Goal: Communication & Community: Answer question/provide support

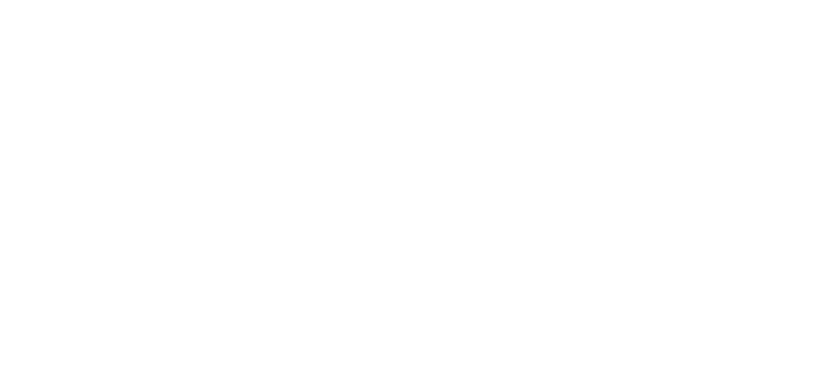
click at [772, 0] on html at bounding box center [414, 0] width 829 height 0
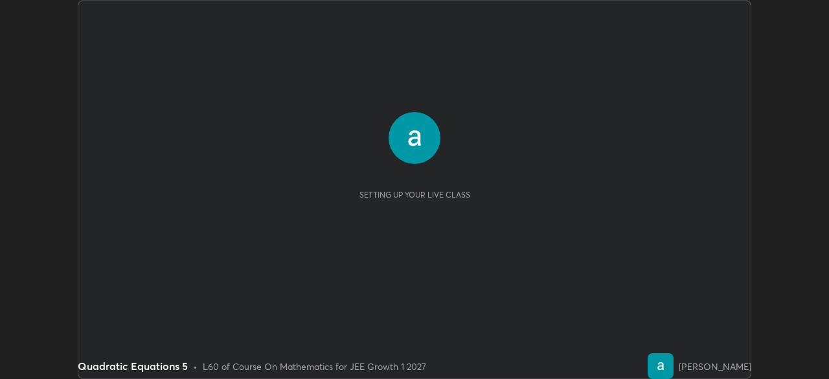
scroll to position [379, 829]
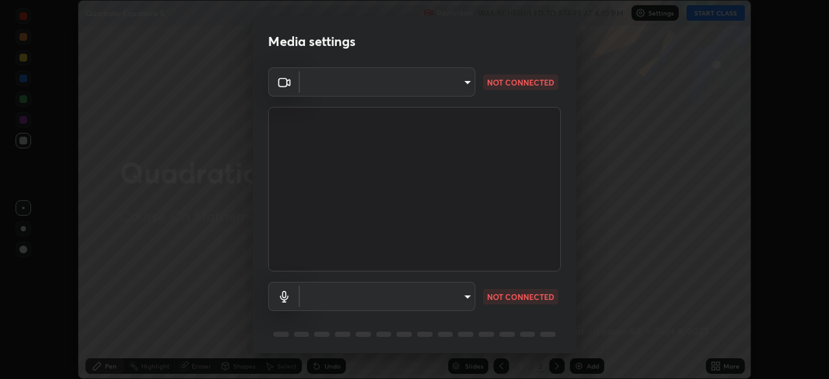
type input "14b787caa3234b54c591ffd1cb0d0a7c9d8495057a62f752d7397f13ea7eb8b5"
type input "7e6a56a3ef393e25599ccf16e7ea1c66194a73867bfd3ac3c10eb425bd94e319"
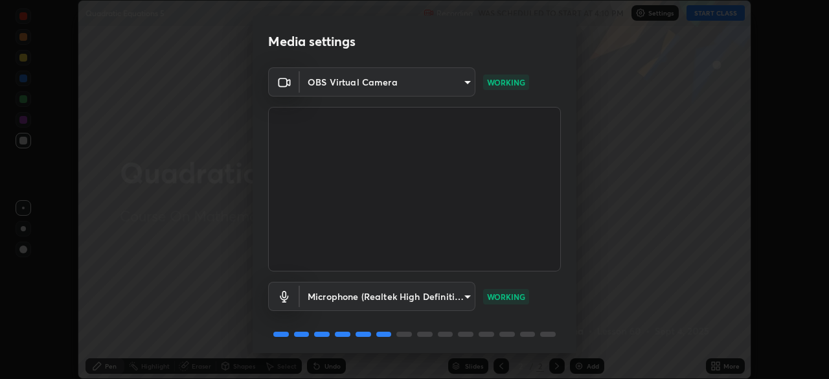
scroll to position [46, 0]
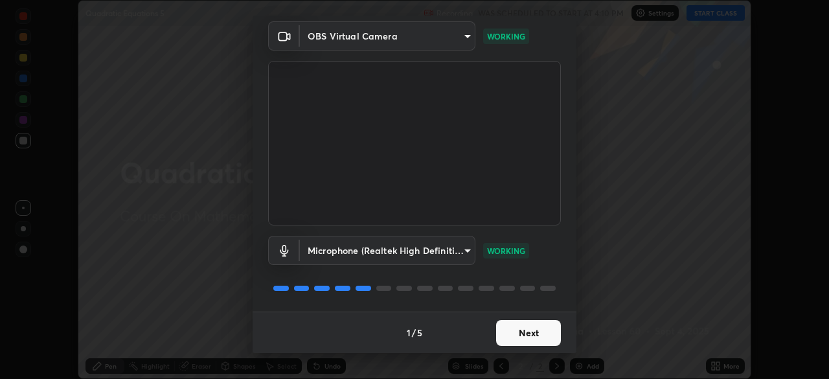
click at [521, 336] on button "Next" at bounding box center [528, 333] width 65 height 26
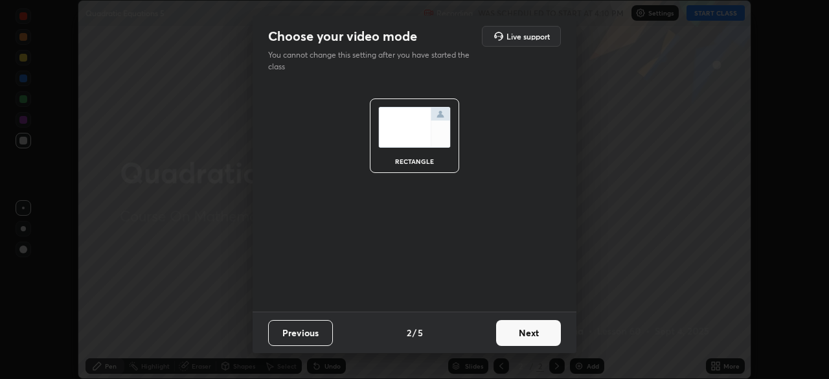
scroll to position [0, 0]
click at [524, 341] on button "Next" at bounding box center [528, 333] width 65 height 26
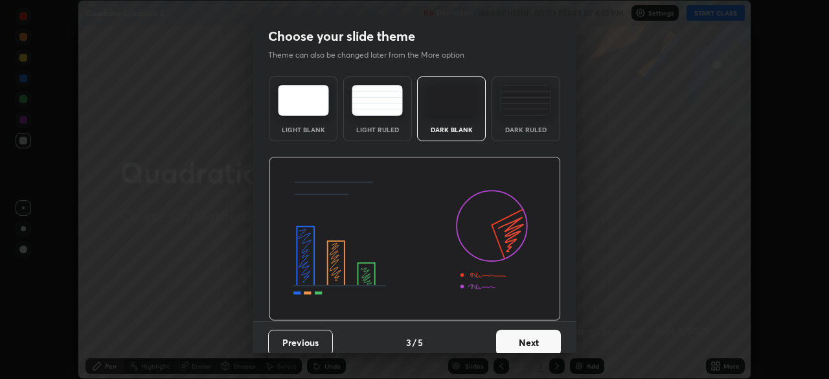
click at [527, 338] on button "Next" at bounding box center [528, 343] width 65 height 26
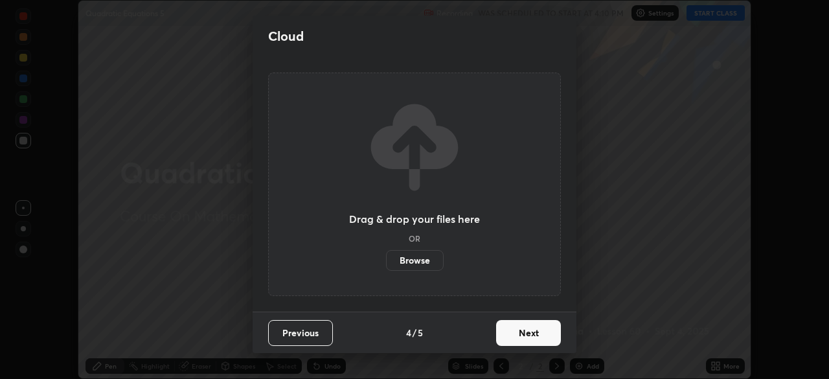
click at [529, 341] on button "Next" at bounding box center [528, 333] width 65 height 26
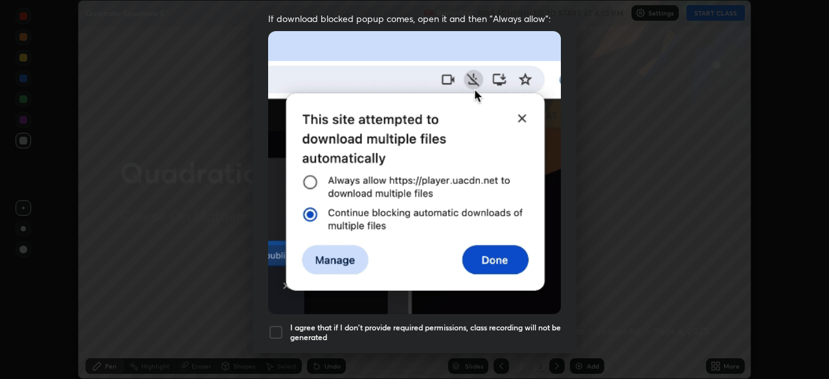
scroll to position [279, 0]
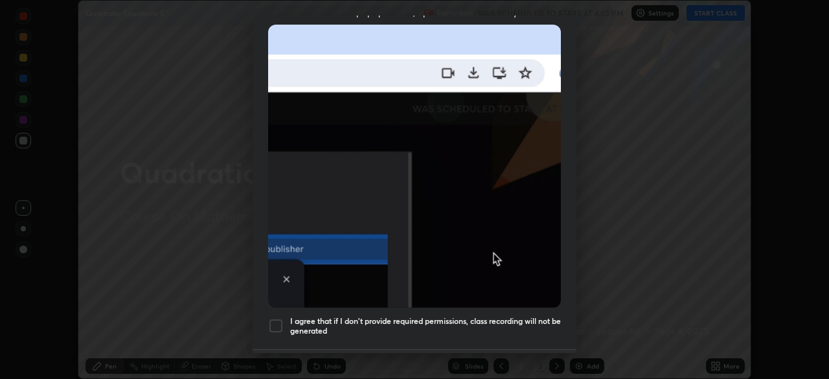
click at [278, 318] on div at bounding box center [276, 326] width 16 height 16
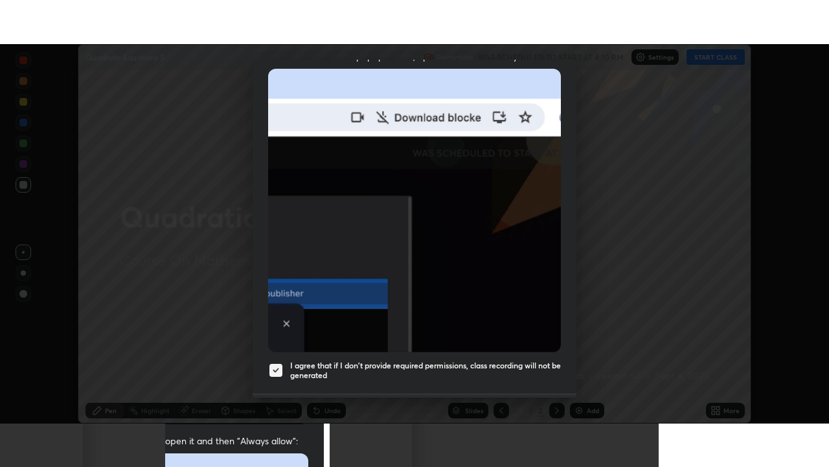
scroll to position [310, 0]
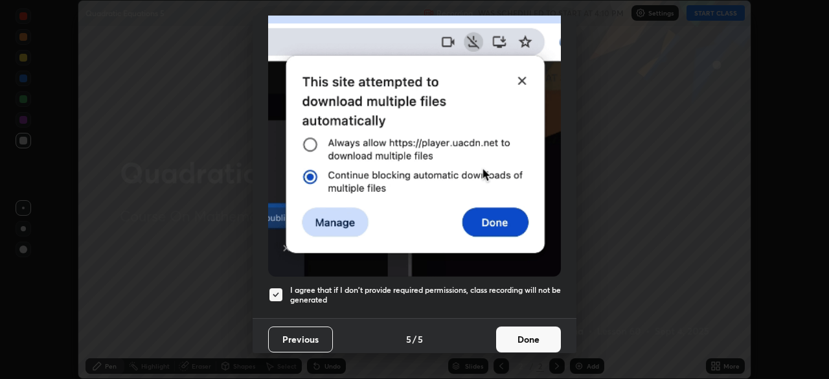
click at [528, 334] on button "Done" at bounding box center [528, 340] width 65 height 26
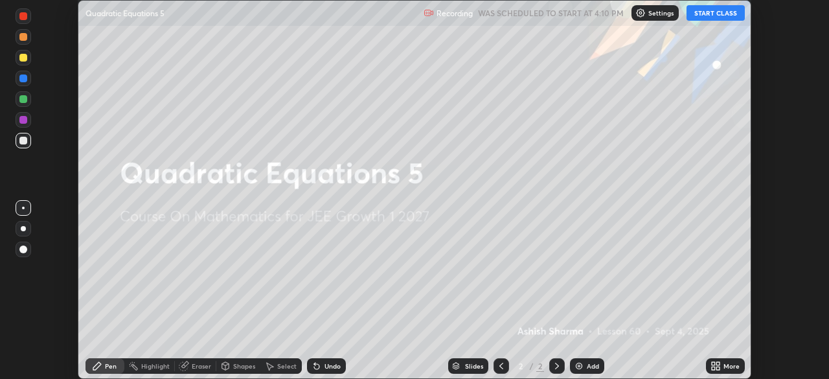
click at [730, 14] on button "START CLASS" at bounding box center [716, 13] width 58 height 16
click at [731, 366] on div "More" at bounding box center [732, 366] width 16 height 6
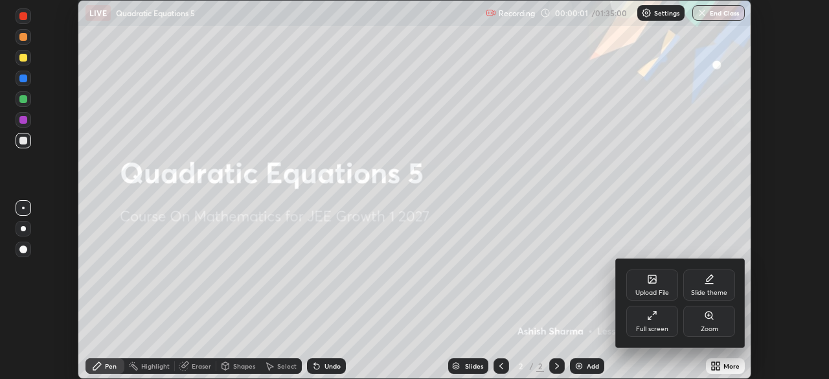
click at [658, 326] on div "Full screen" at bounding box center [652, 329] width 32 height 6
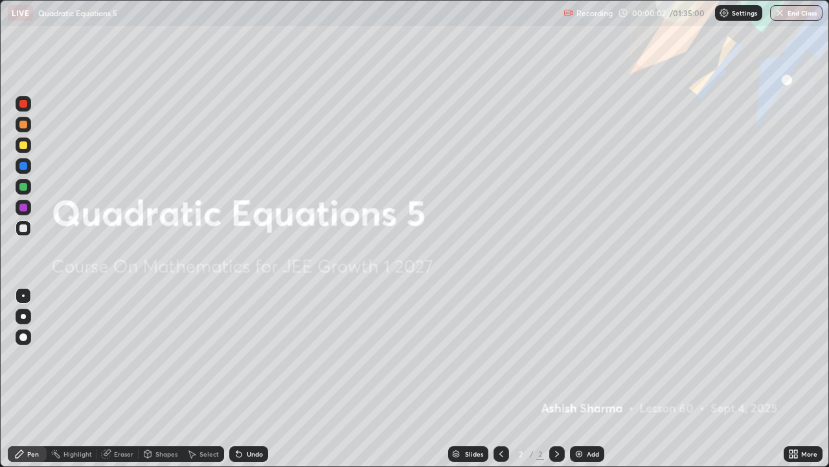
scroll to position [467, 829]
click at [591, 378] on div "Add" at bounding box center [593, 453] width 12 height 6
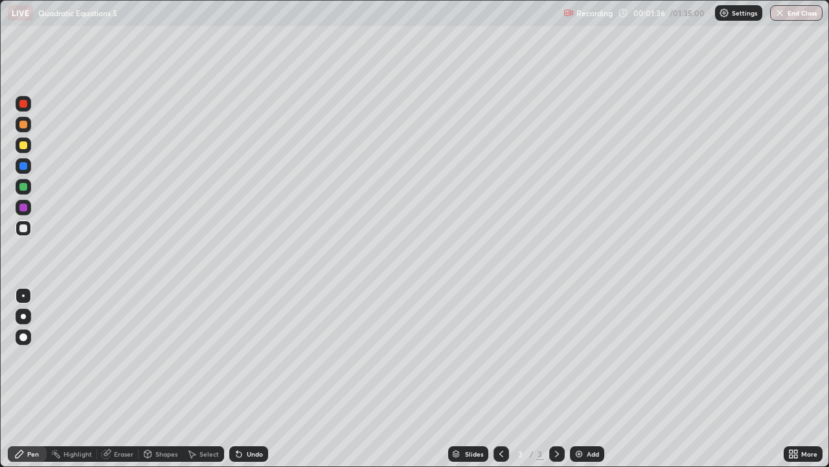
click at [26, 225] on div at bounding box center [23, 228] width 8 height 8
click at [24, 187] on div at bounding box center [23, 187] width 8 height 8
click at [588, 378] on div "Add" at bounding box center [587, 454] width 34 height 16
click at [23, 227] on div at bounding box center [23, 228] width 8 height 8
click at [251, 378] on div "Undo" at bounding box center [255, 453] width 16 height 6
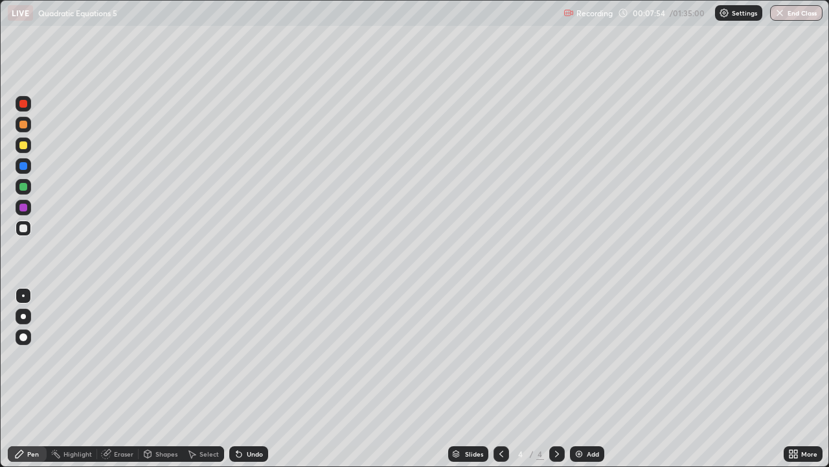
click at [255, 378] on div "Undo" at bounding box center [255, 453] width 16 height 6
click at [253, 378] on div "Undo" at bounding box center [255, 453] width 16 height 6
click at [590, 378] on div "Add" at bounding box center [593, 453] width 12 height 6
click at [23, 228] on div at bounding box center [23, 228] width 8 height 8
click at [257, 378] on div "Undo" at bounding box center [255, 453] width 16 height 6
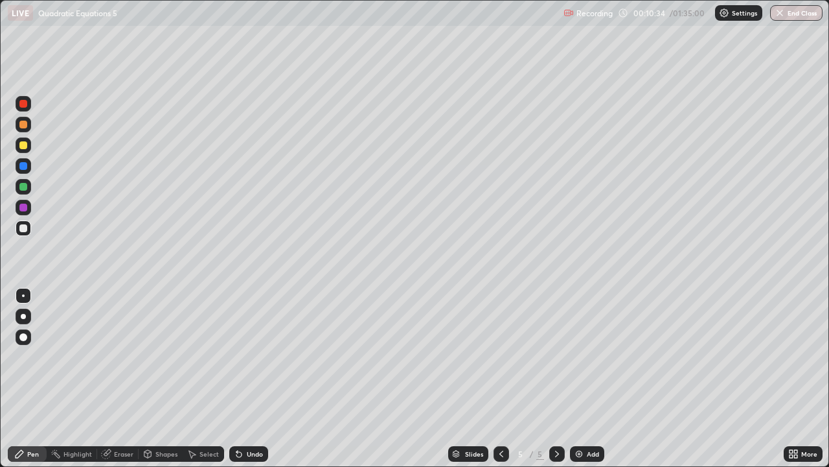
click at [123, 378] on div "Eraser" at bounding box center [123, 453] width 19 height 6
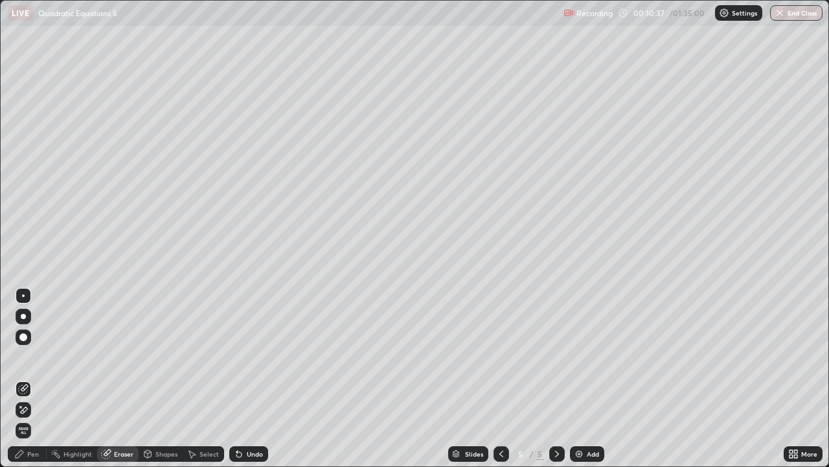
click at [34, 378] on div "Pen" at bounding box center [33, 453] width 12 height 6
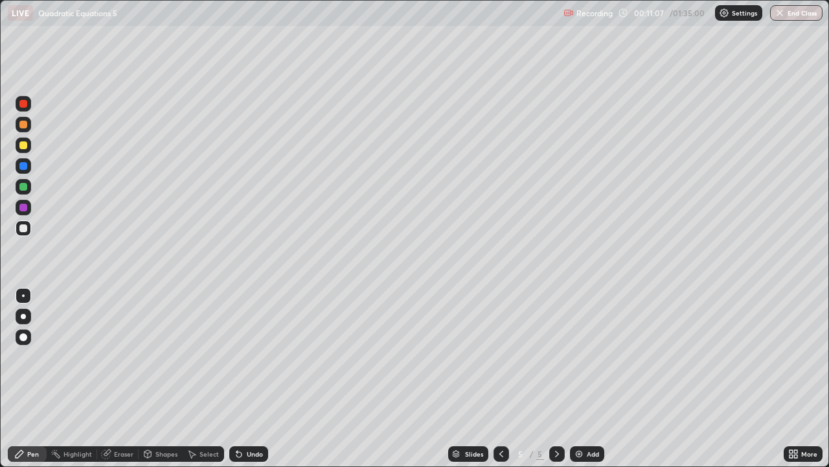
click at [21, 185] on div at bounding box center [23, 187] width 8 height 8
click at [255, 378] on div "Undo" at bounding box center [255, 453] width 16 height 6
click at [122, 378] on div "Eraser" at bounding box center [123, 453] width 19 height 6
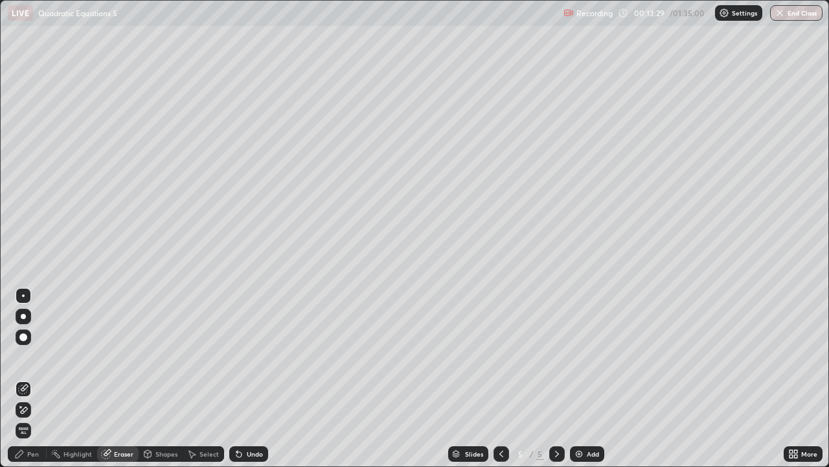
click at [34, 378] on div "Pen" at bounding box center [27, 454] width 39 height 16
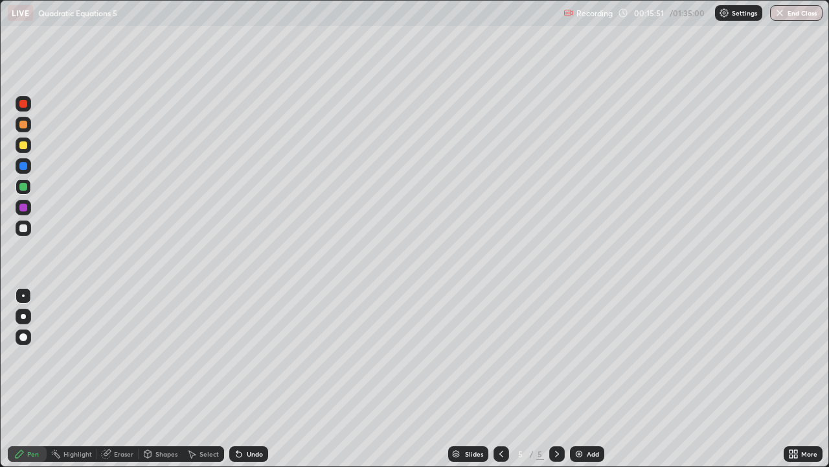
click at [591, 378] on div "Add" at bounding box center [593, 453] width 12 height 6
click at [26, 227] on div at bounding box center [23, 228] width 8 height 8
click at [124, 378] on div "Eraser" at bounding box center [123, 453] width 19 height 6
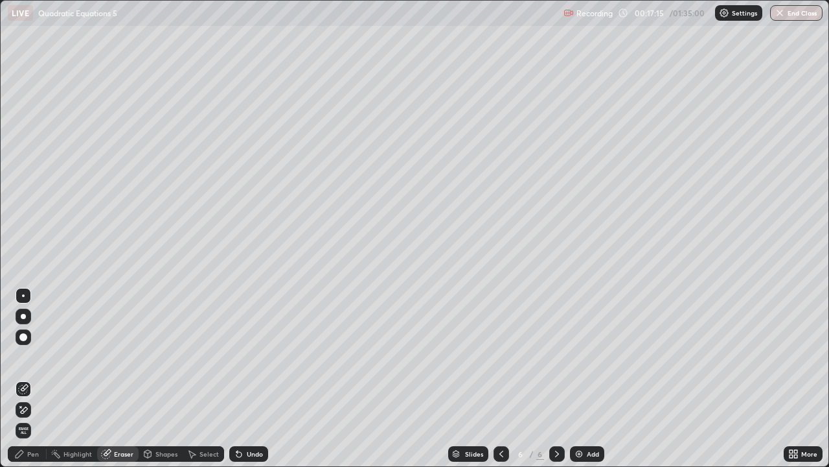
click at [33, 378] on div "Pen" at bounding box center [33, 453] width 12 height 6
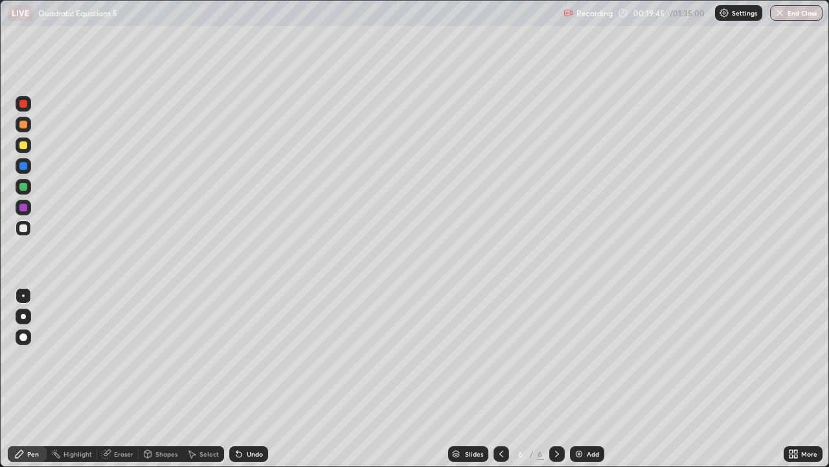
click at [587, 378] on div "Add" at bounding box center [593, 453] width 12 height 6
click at [23, 188] on div at bounding box center [23, 187] width 8 height 8
click at [246, 378] on div "Undo" at bounding box center [248, 454] width 39 height 16
click at [255, 378] on div "Undo" at bounding box center [255, 453] width 16 height 6
click at [25, 146] on div at bounding box center [23, 145] width 8 height 8
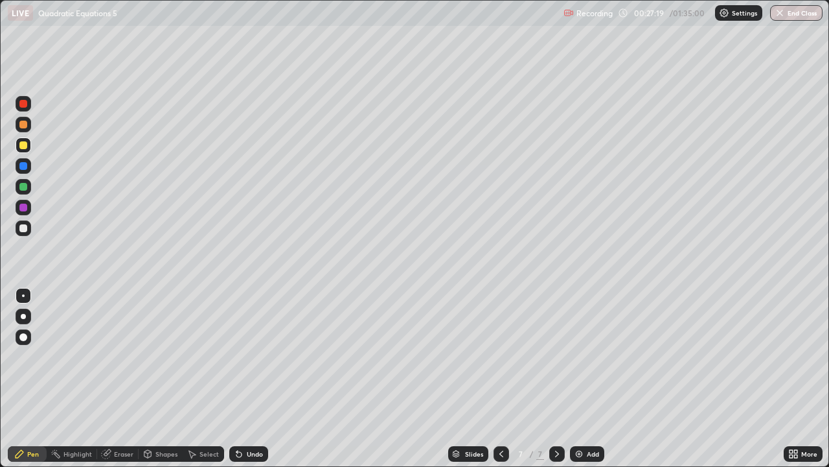
click at [588, 378] on div "Add" at bounding box center [593, 453] width 12 height 6
click at [23, 229] on div at bounding box center [23, 228] width 8 height 8
click at [500, 378] on icon at bounding box center [501, 453] width 10 height 10
click at [557, 378] on icon at bounding box center [557, 453] width 10 height 10
click at [253, 378] on div "Undo" at bounding box center [255, 453] width 16 height 6
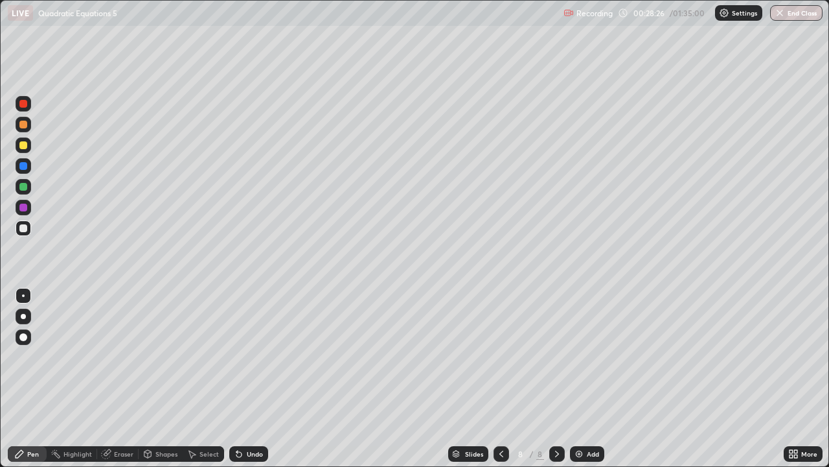
click at [122, 378] on div "Eraser" at bounding box center [123, 453] width 19 height 6
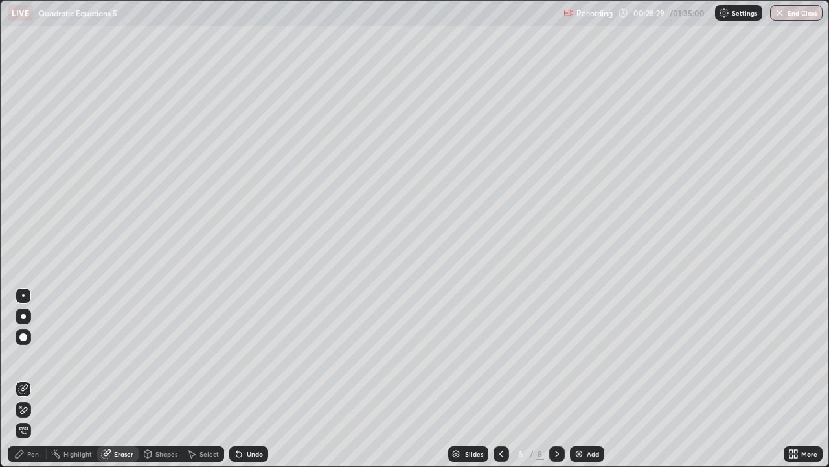
click at [32, 378] on div "Pen" at bounding box center [33, 453] width 12 height 6
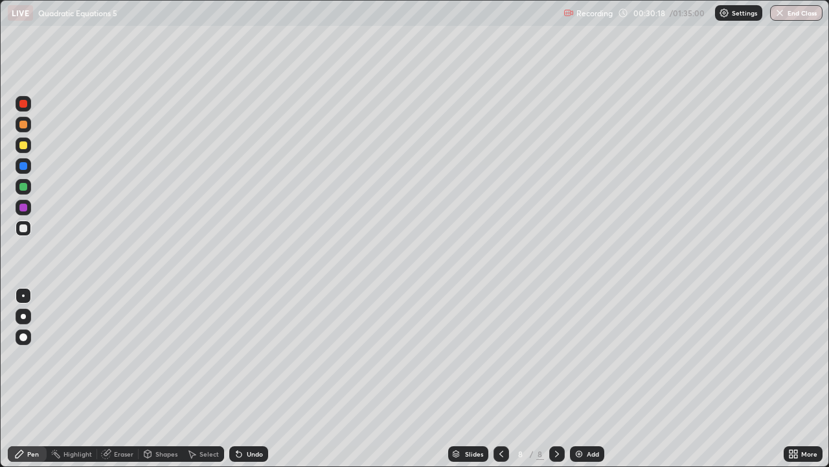
click at [500, 378] on icon at bounding box center [501, 453] width 10 height 10
click at [556, 378] on icon at bounding box center [557, 453] width 10 height 10
click at [23, 185] on div at bounding box center [23, 187] width 8 height 8
click at [125, 378] on div "Eraser" at bounding box center [123, 453] width 19 height 6
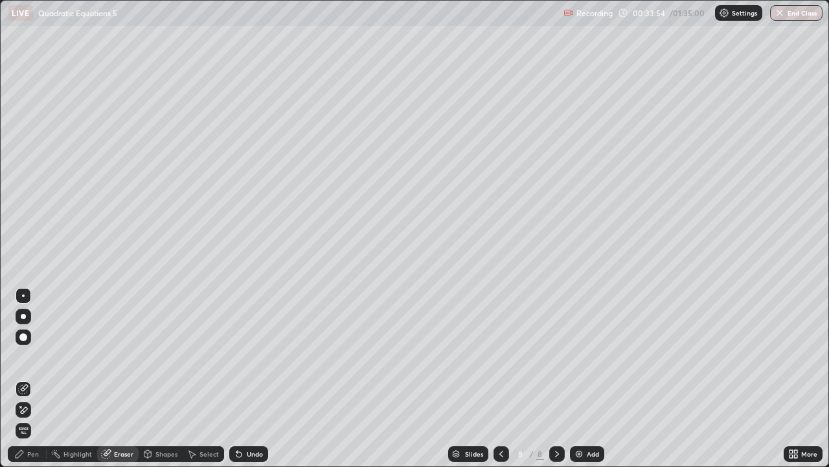
click at [36, 378] on div "Pen" at bounding box center [33, 453] width 12 height 6
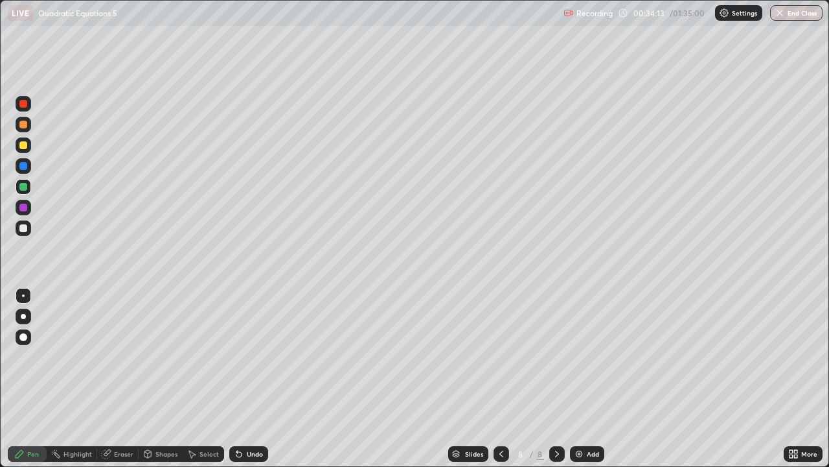
click at [591, 378] on div "Add" at bounding box center [593, 453] width 12 height 6
click at [24, 227] on div at bounding box center [23, 228] width 8 height 8
click at [251, 378] on div "Undo" at bounding box center [255, 453] width 16 height 6
click at [121, 378] on div "Eraser" at bounding box center [123, 453] width 19 height 6
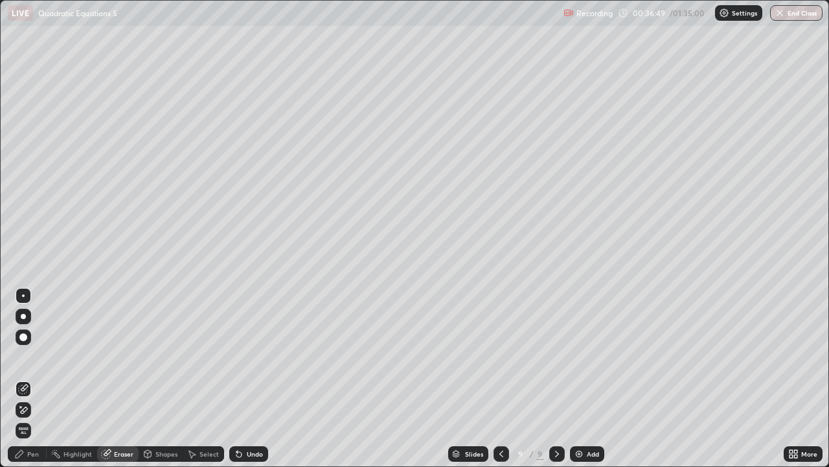
click at [30, 378] on div "Pen" at bounding box center [33, 453] width 12 height 6
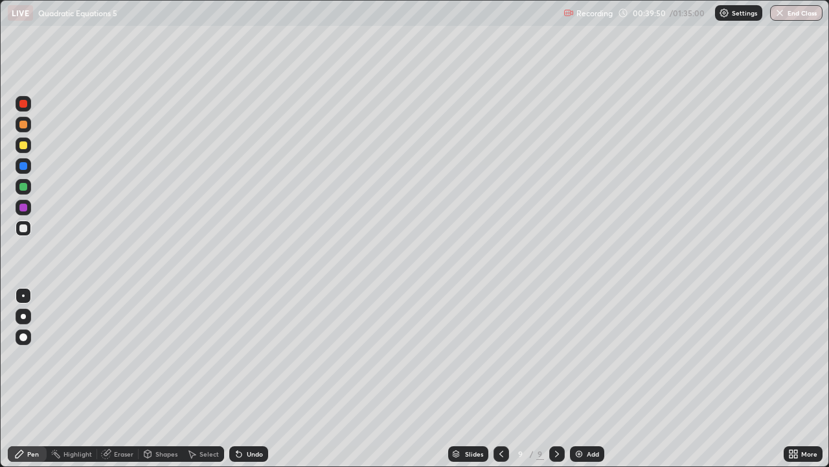
click at [587, 378] on div "Add" at bounding box center [593, 453] width 12 height 6
click at [19, 231] on div at bounding box center [24, 228] width 16 height 16
click at [251, 378] on div "Undo" at bounding box center [255, 453] width 16 height 6
click at [590, 378] on div "Add" at bounding box center [593, 453] width 12 height 6
click at [22, 149] on div at bounding box center [24, 145] width 16 height 16
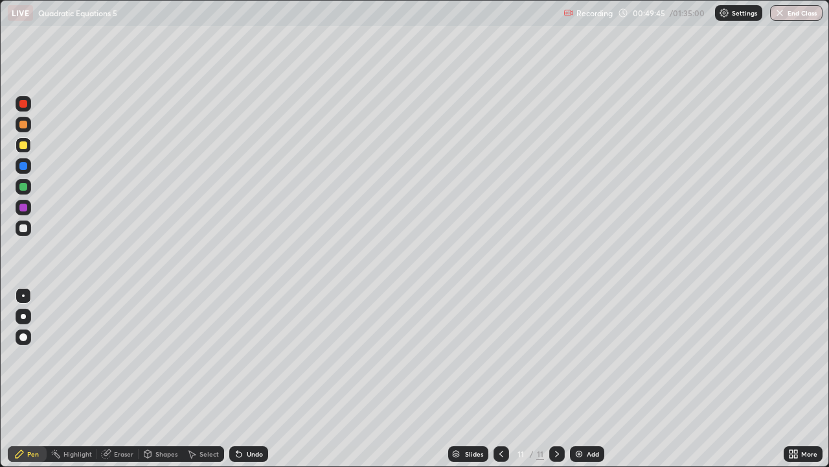
click at [22, 226] on div at bounding box center [23, 228] width 8 height 8
click at [256, 378] on div "Undo" at bounding box center [255, 453] width 16 height 6
click at [122, 378] on div "Eraser" at bounding box center [123, 453] width 19 height 6
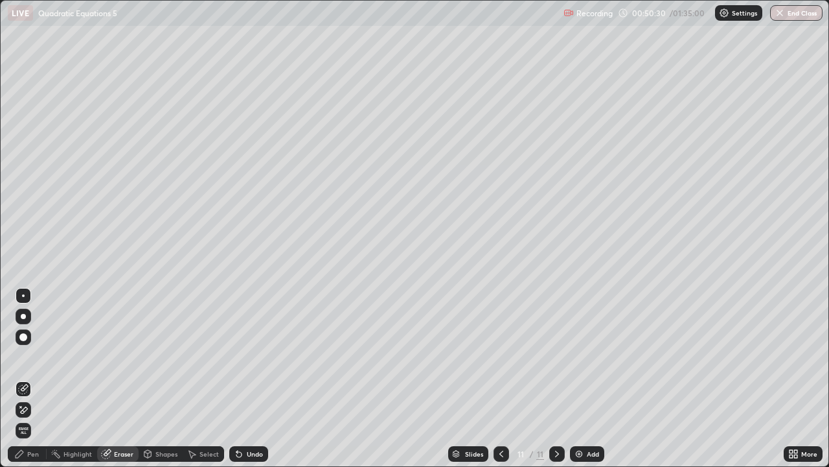
click at [32, 378] on div "Pen" at bounding box center [33, 453] width 12 height 6
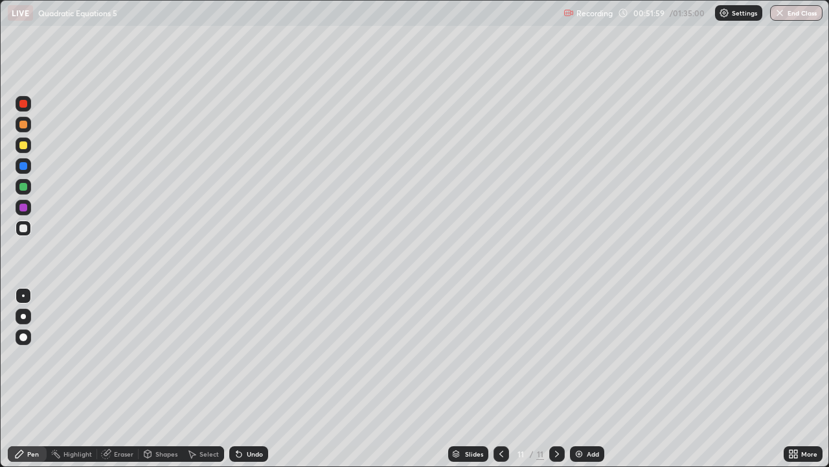
click at [248, 378] on div "Undo" at bounding box center [246, 454] width 44 height 26
click at [251, 378] on div "Undo" at bounding box center [255, 453] width 16 height 6
click at [587, 378] on div "Add" at bounding box center [593, 453] width 12 height 6
click at [22, 227] on div at bounding box center [23, 228] width 8 height 8
click at [19, 188] on div at bounding box center [23, 187] width 8 height 8
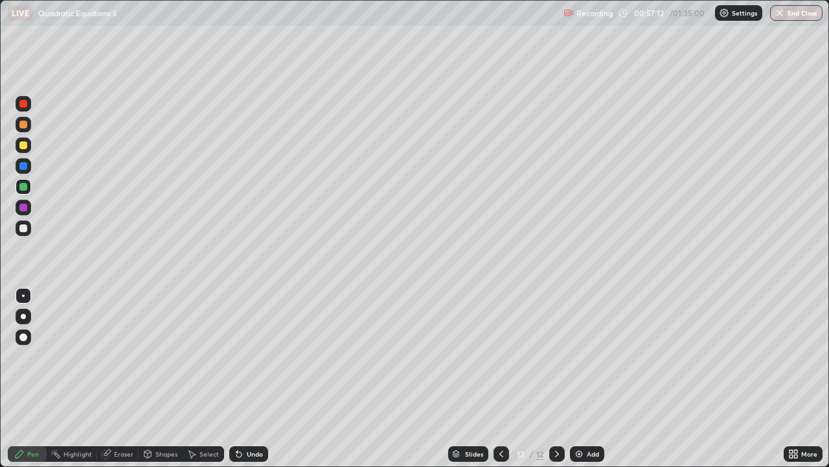
click at [23, 146] on div at bounding box center [23, 145] width 8 height 8
click at [591, 378] on div "Add" at bounding box center [593, 453] width 12 height 6
click at [126, 378] on div "Eraser" at bounding box center [123, 453] width 19 height 6
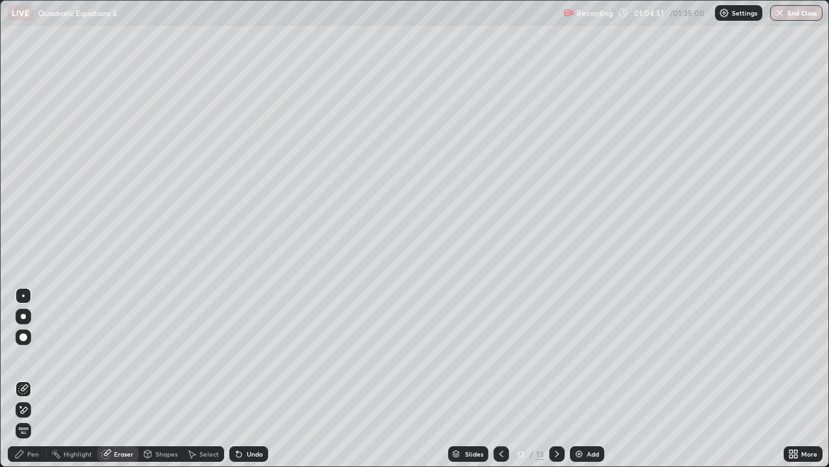
click at [39, 378] on div "Pen" at bounding box center [27, 454] width 39 height 16
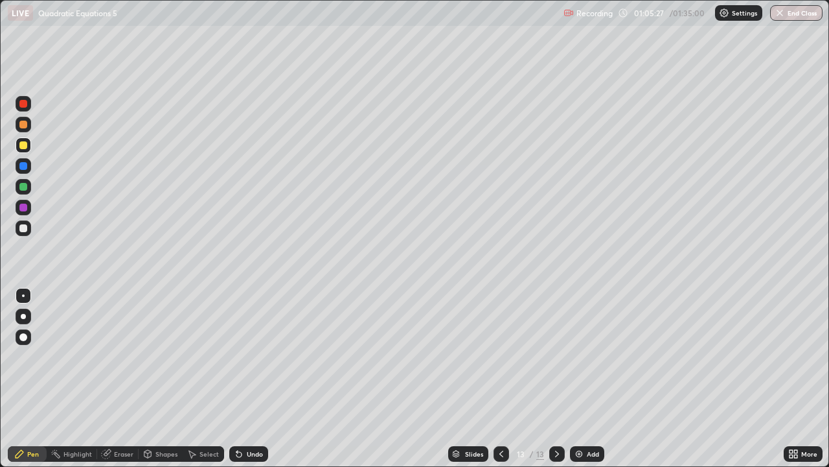
click at [22, 225] on div at bounding box center [23, 228] width 8 height 8
click at [595, 378] on div "Add" at bounding box center [593, 453] width 12 height 6
click at [247, 378] on div "Undo" at bounding box center [255, 453] width 16 height 6
click at [245, 378] on div "Undo" at bounding box center [248, 454] width 39 height 16
click at [247, 378] on div "Undo" at bounding box center [255, 453] width 16 height 6
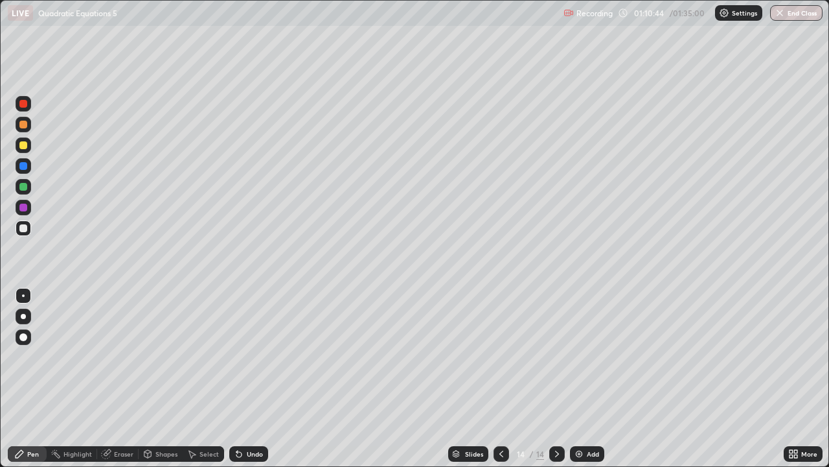
click at [248, 378] on div "Undo" at bounding box center [255, 453] width 16 height 6
click at [247, 378] on div "Undo" at bounding box center [255, 453] width 16 height 6
click at [248, 378] on div "Undo" at bounding box center [255, 453] width 16 height 6
click at [247, 378] on div "Undo" at bounding box center [255, 453] width 16 height 6
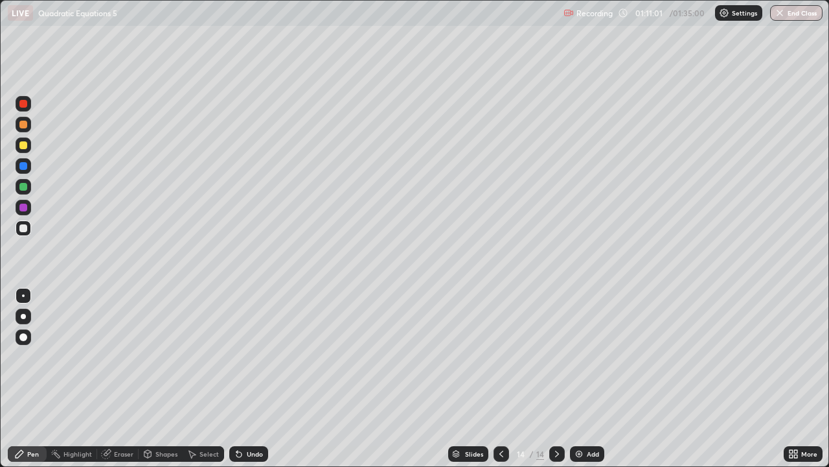
click at [250, 378] on div "Undo" at bounding box center [255, 453] width 16 height 6
click at [249, 378] on div "Undo" at bounding box center [255, 453] width 16 height 6
click at [253, 378] on div "Undo" at bounding box center [255, 453] width 16 height 6
click at [248, 378] on div "Undo" at bounding box center [255, 453] width 16 height 6
click at [592, 378] on div "Add" at bounding box center [593, 453] width 12 height 6
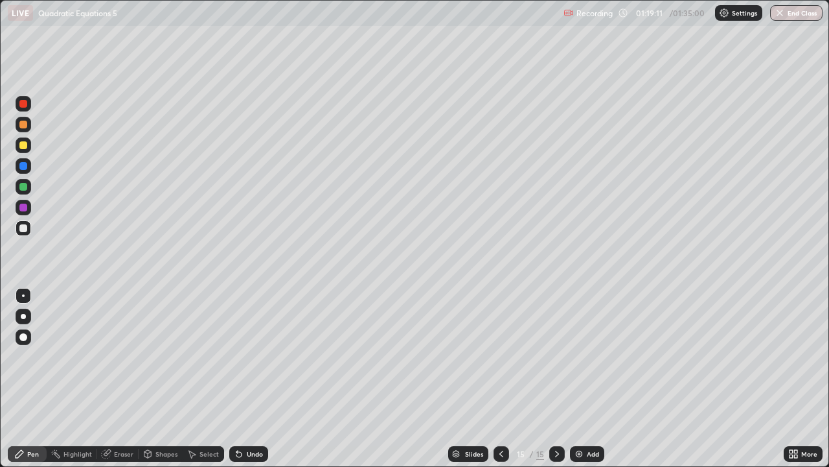
click at [589, 378] on div "Add" at bounding box center [593, 453] width 12 height 6
click at [254, 378] on div "Undo" at bounding box center [255, 453] width 16 height 6
click at [341, 22] on div "LIVE Quadratic Equations 5" at bounding box center [283, 13] width 551 height 26
click at [25, 185] on div at bounding box center [23, 187] width 8 height 8
click at [587, 378] on div "Add" at bounding box center [593, 453] width 12 height 6
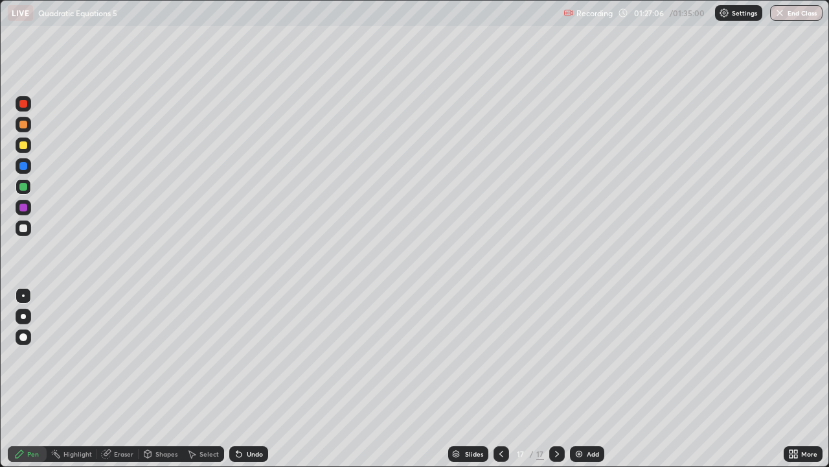
click at [39, 378] on div "Pen" at bounding box center [27, 454] width 39 height 16
click at [25, 227] on div at bounding box center [23, 228] width 8 height 8
click at [249, 378] on div "Undo" at bounding box center [255, 453] width 16 height 6
click at [255, 378] on div "Undo" at bounding box center [248, 454] width 39 height 16
click at [252, 378] on div "Undo" at bounding box center [255, 453] width 16 height 6
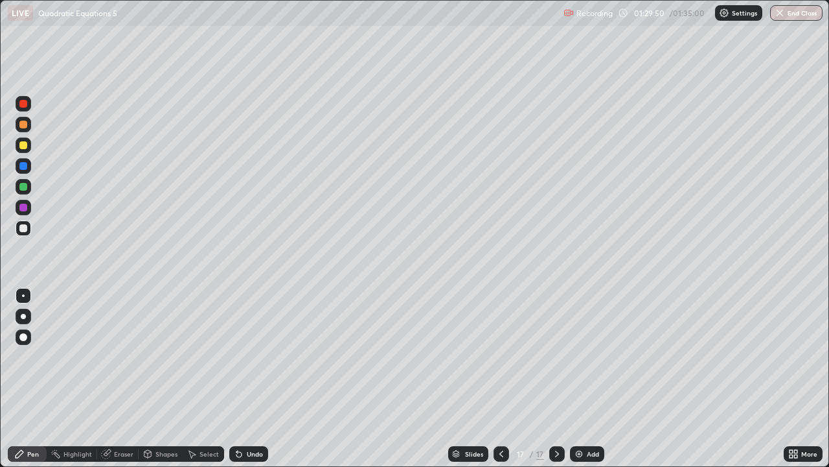
click at [806, 16] on button "End Class" at bounding box center [796, 13] width 52 height 16
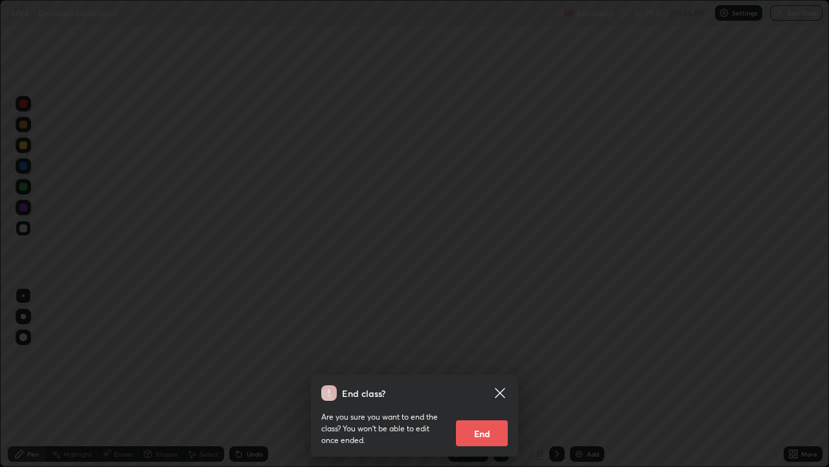
click at [474, 378] on button "End" at bounding box center [482, 433] width 52 height 26
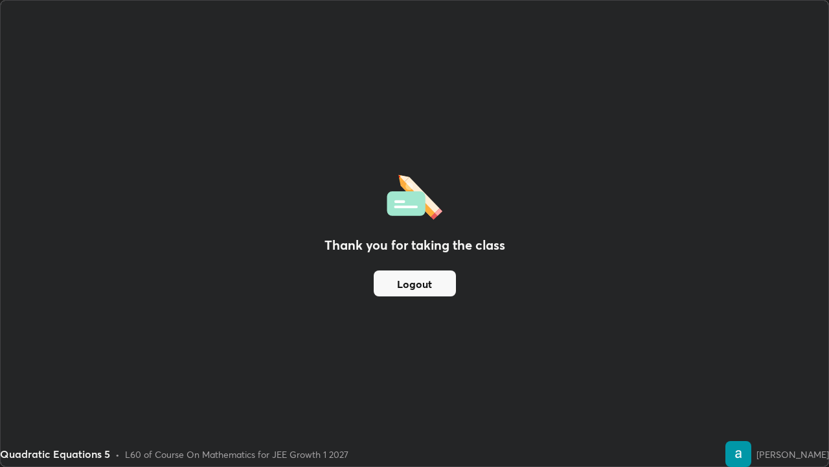
click at [413, 287] on button "Logout" at bounding box center [415, 283] width 82 height 26
click at [428, 277] on button "Logout" at bounding box center [415, 283] width 82 height 26
